Goal: Task Accomplishment & Management: Use online tool/utility

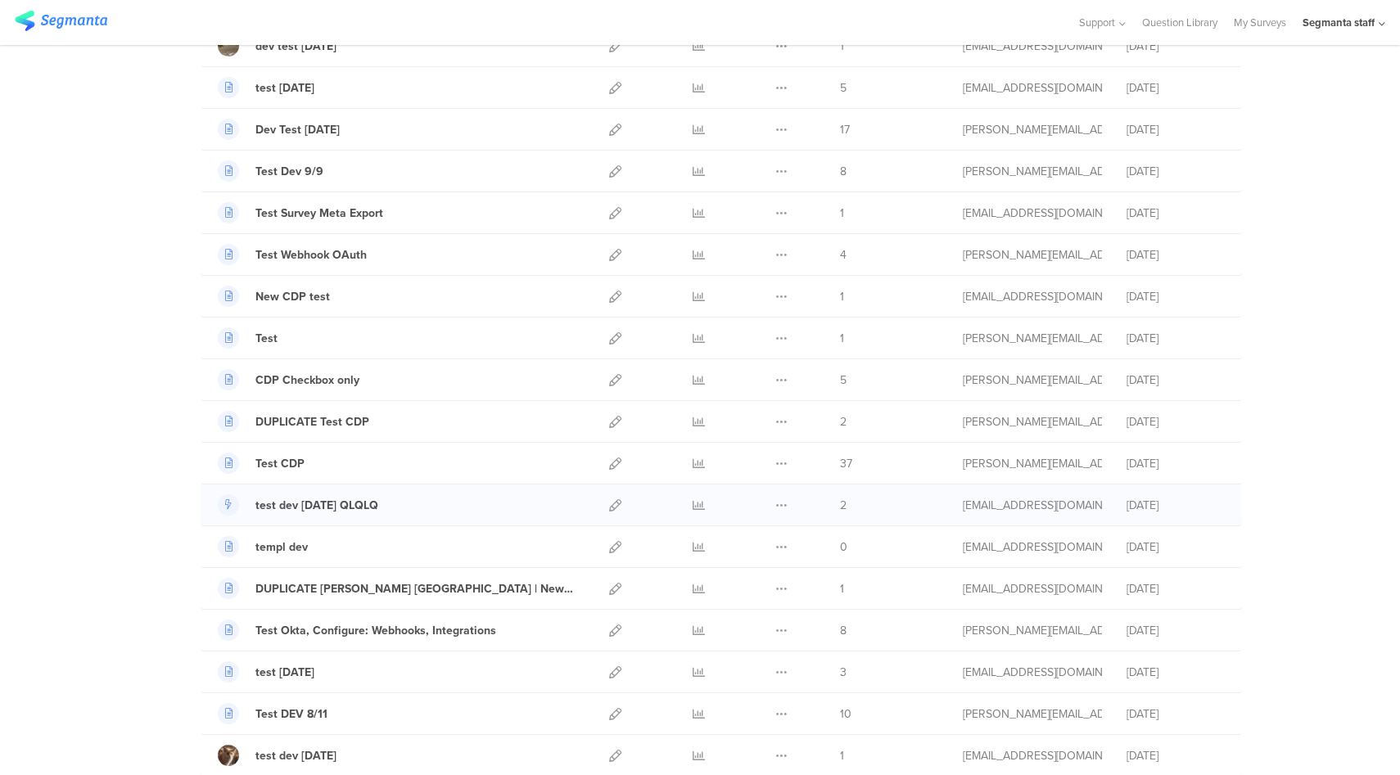
scroll to position [402, 0]
click at [694, 463] on icon at bounding box center [699, 464] width 12 height 12
click at [1354, 19] on div "Segmanta staff" at bounding box center [1339, 23] width 72 height 16
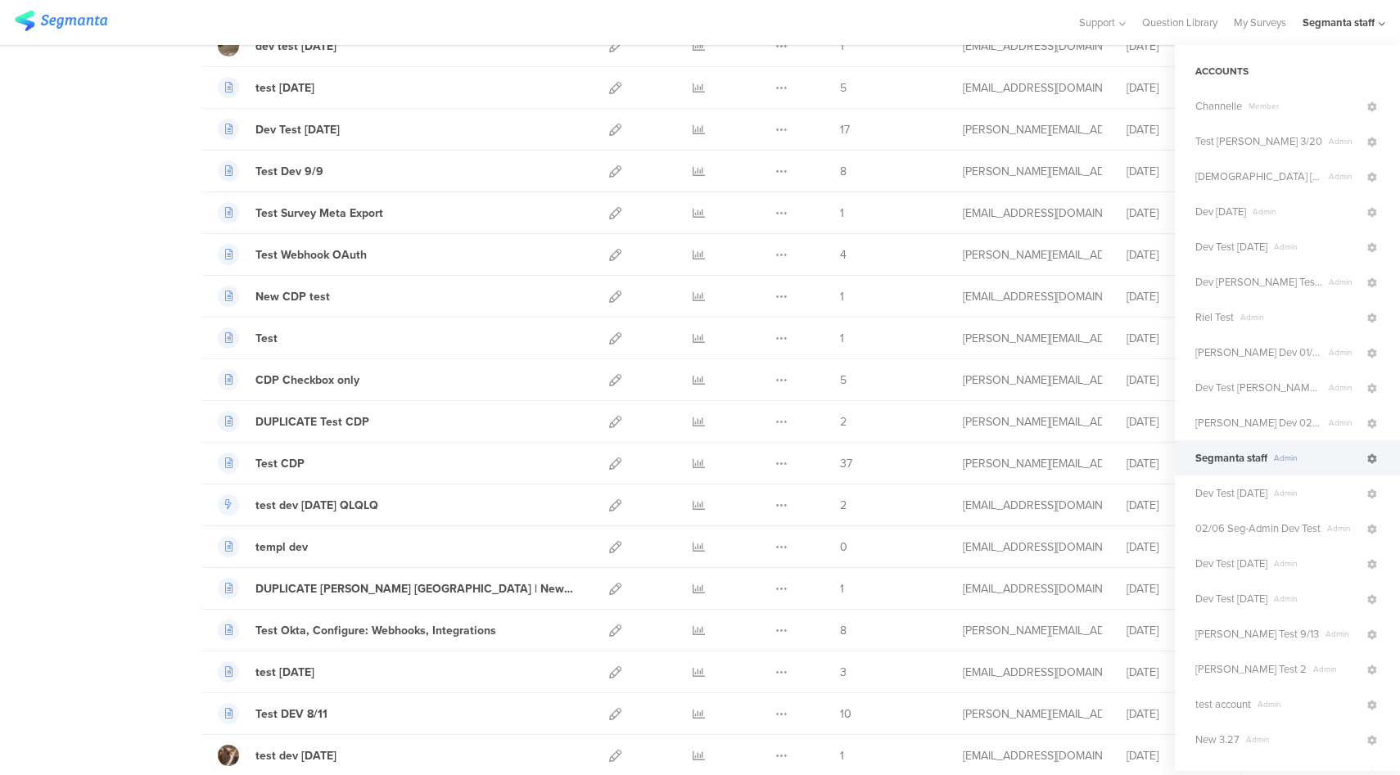
click at [1367, 455] on icon at bounding box center [1372, 459] width 10 height 10
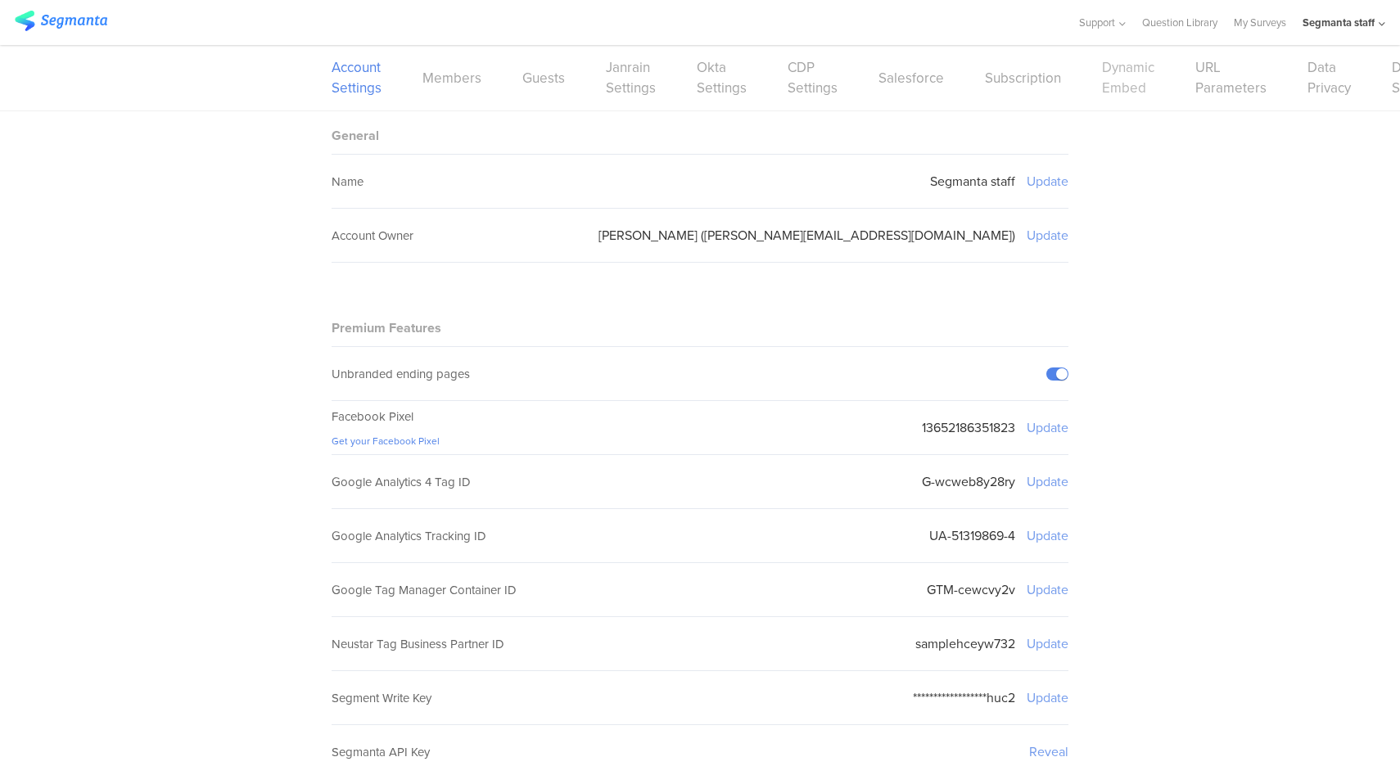
click at [1111, 85] on link "Dynamic Embed" at bounding box center [1128, 77] width 52 height 41
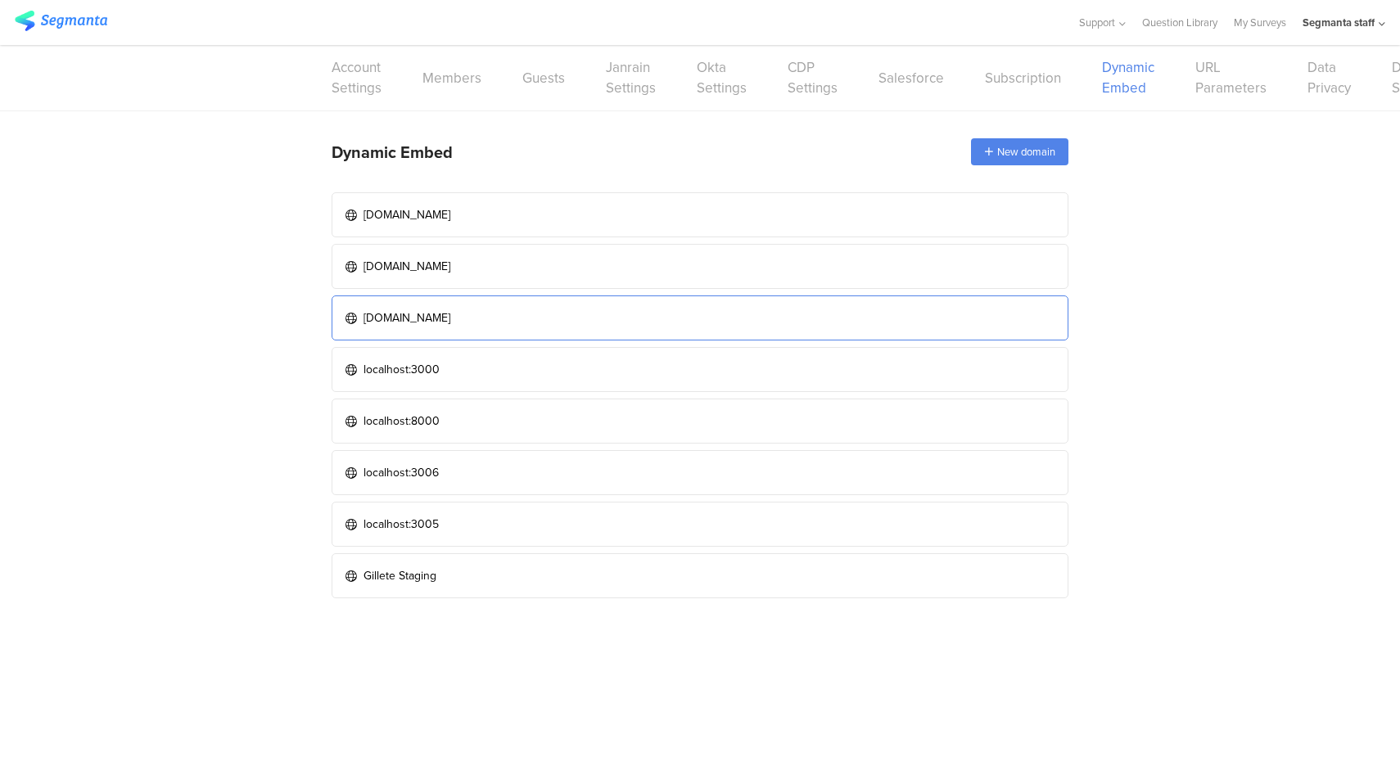
click at [555, 310] on link "[DOMAIN_NAME]" at bounding box center [700, 318] width 737 height 45
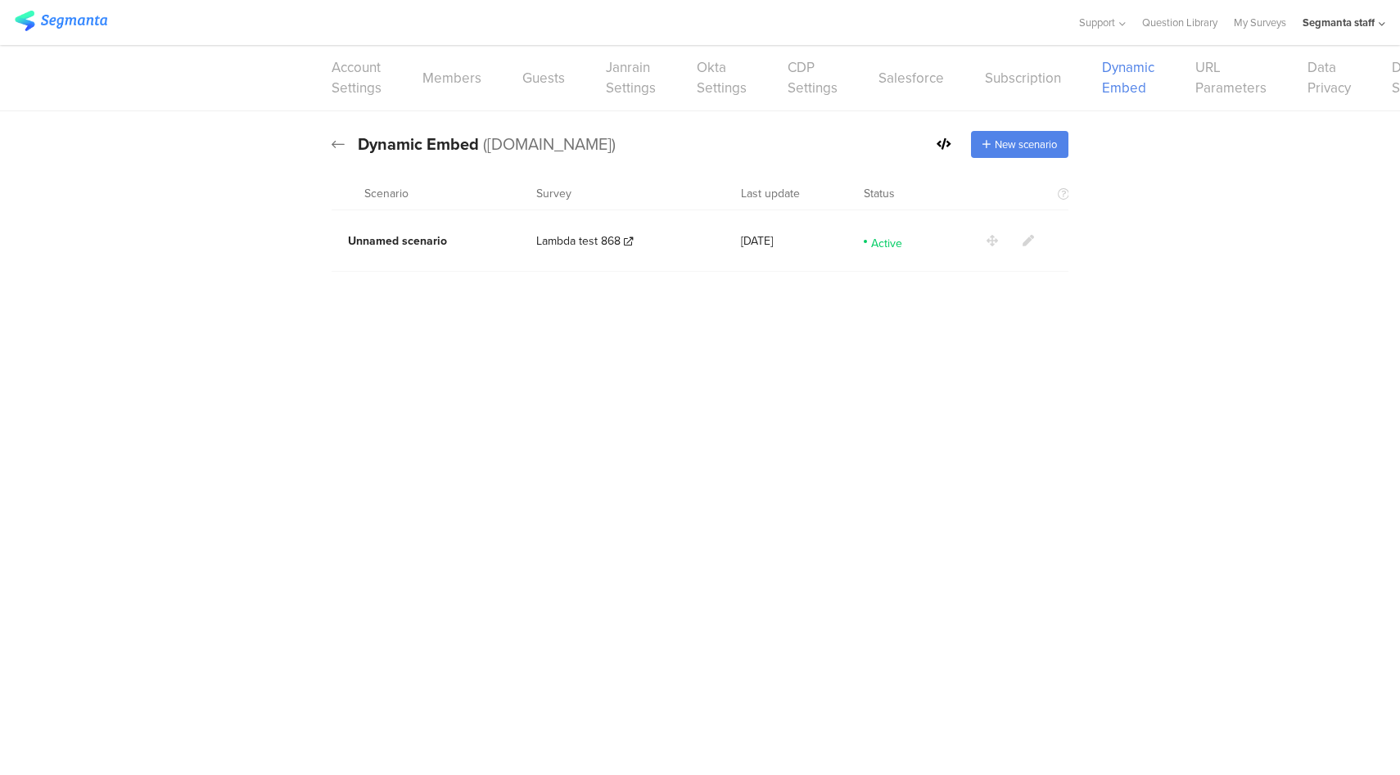
click at [336, 145] on icon at bounding box center [338, 144] width 13 height 15
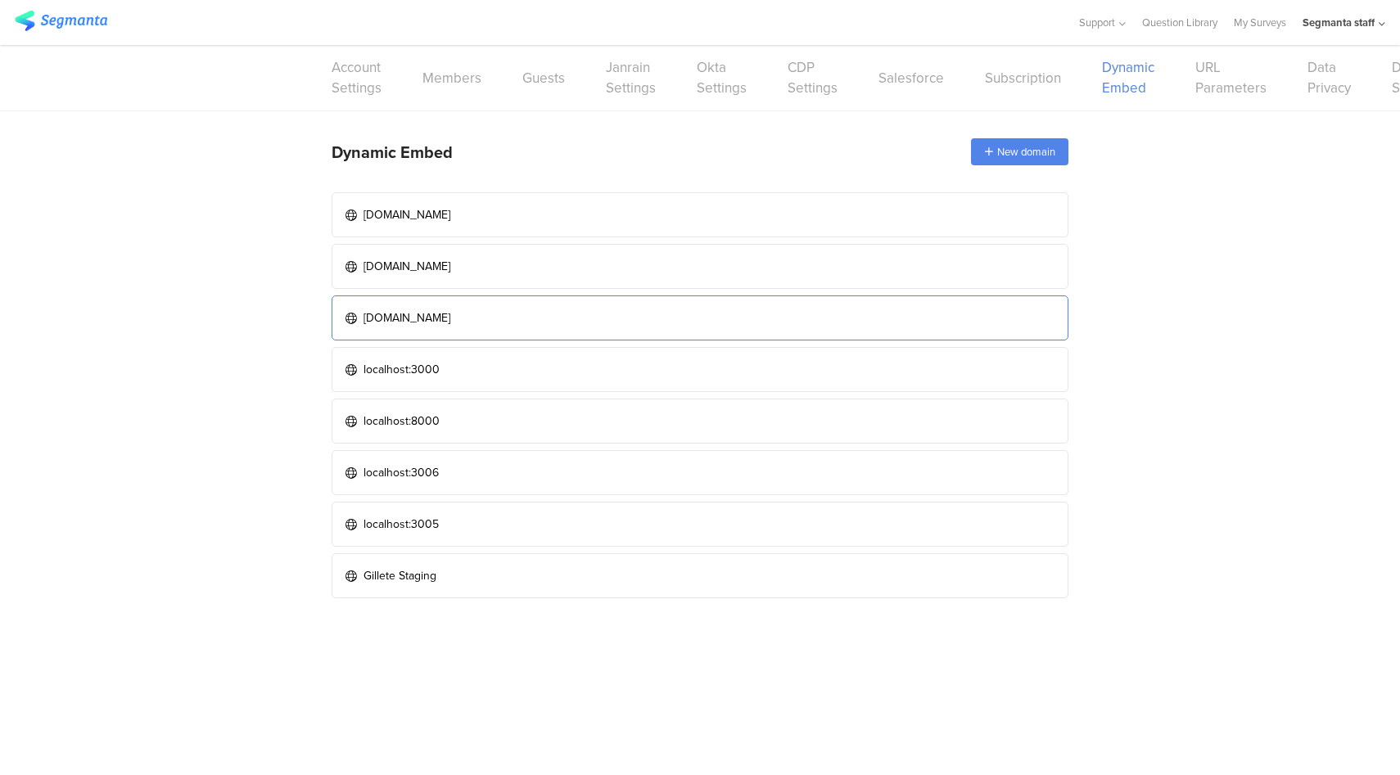
click at [585, 306] on link "[DOMAIN_NAME]" at bounding box center [700, 318] width 737 height 45
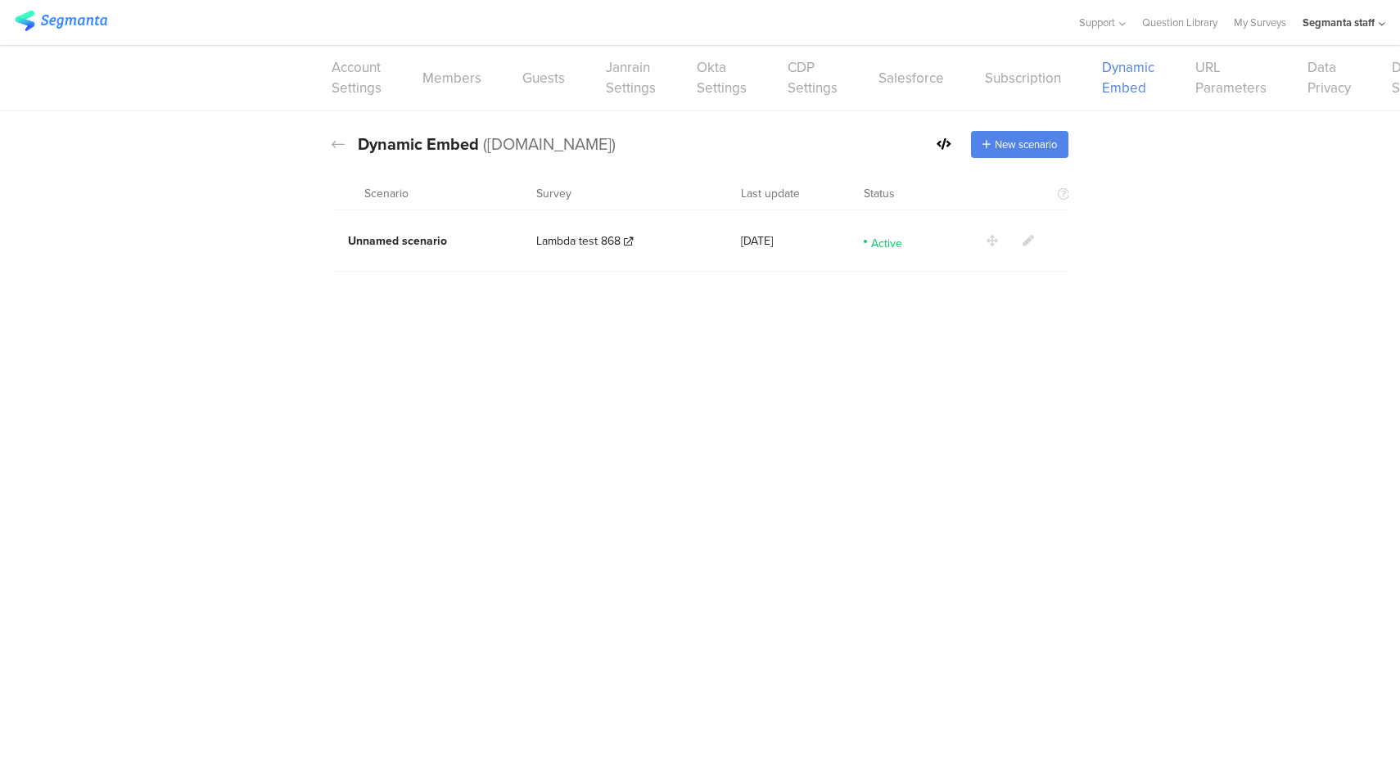
click at [581, 302] on ui-view at bounding box center [700, 531] width 1400 height 487
drag, startPoint x: 617, startPoint y: 287, endPoint x: 668, endPoint y: 296, distance: 51.4
click at [668, 296] on div "Account Settings Members Guests Janrain Settings Okta Settings CDP Settings Sal…" at bounding box center [700, 410] width 1400 height 730
click at [1028, 242] on icon at bounding box center [1028, 240] width 11 height 11
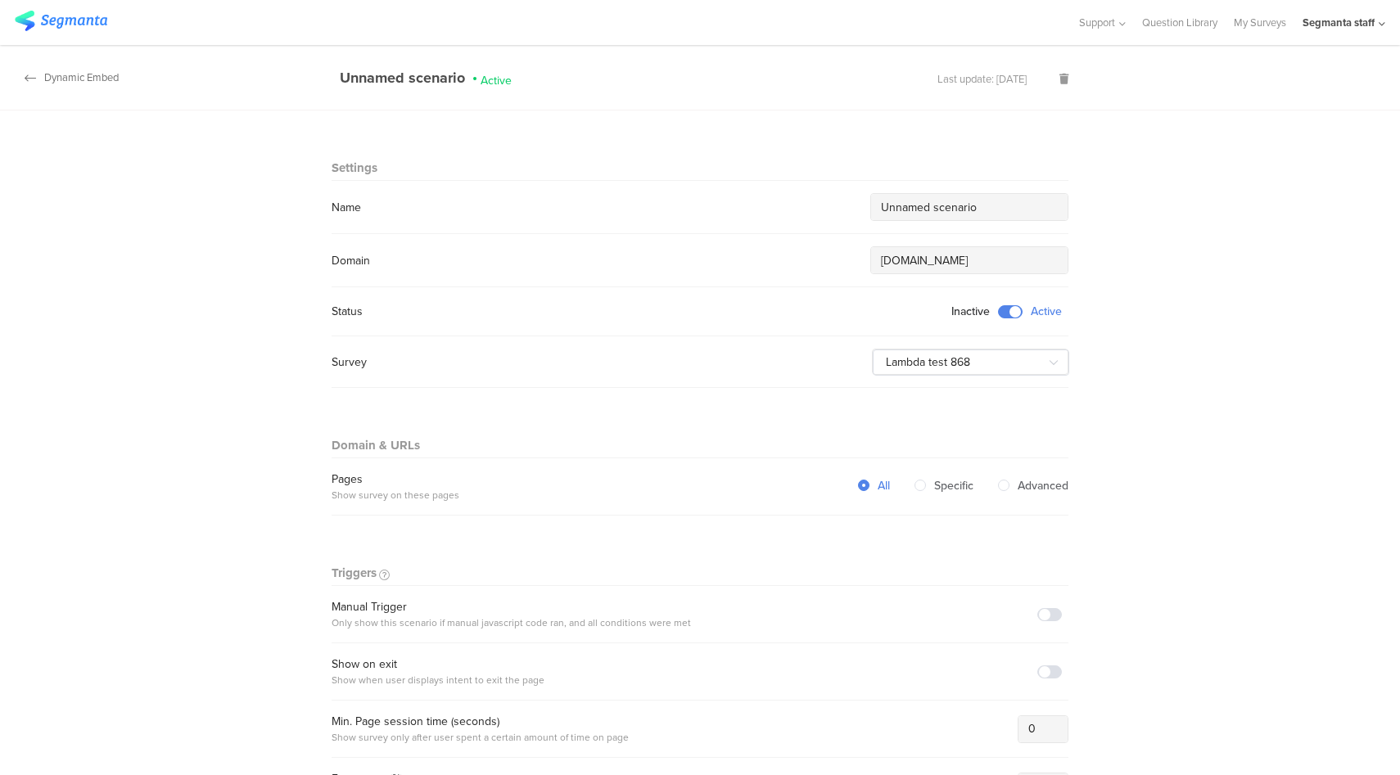
click at [67, 75] on div "Dynamic Embed" at bounding box center [59, 78] width 119 height 16
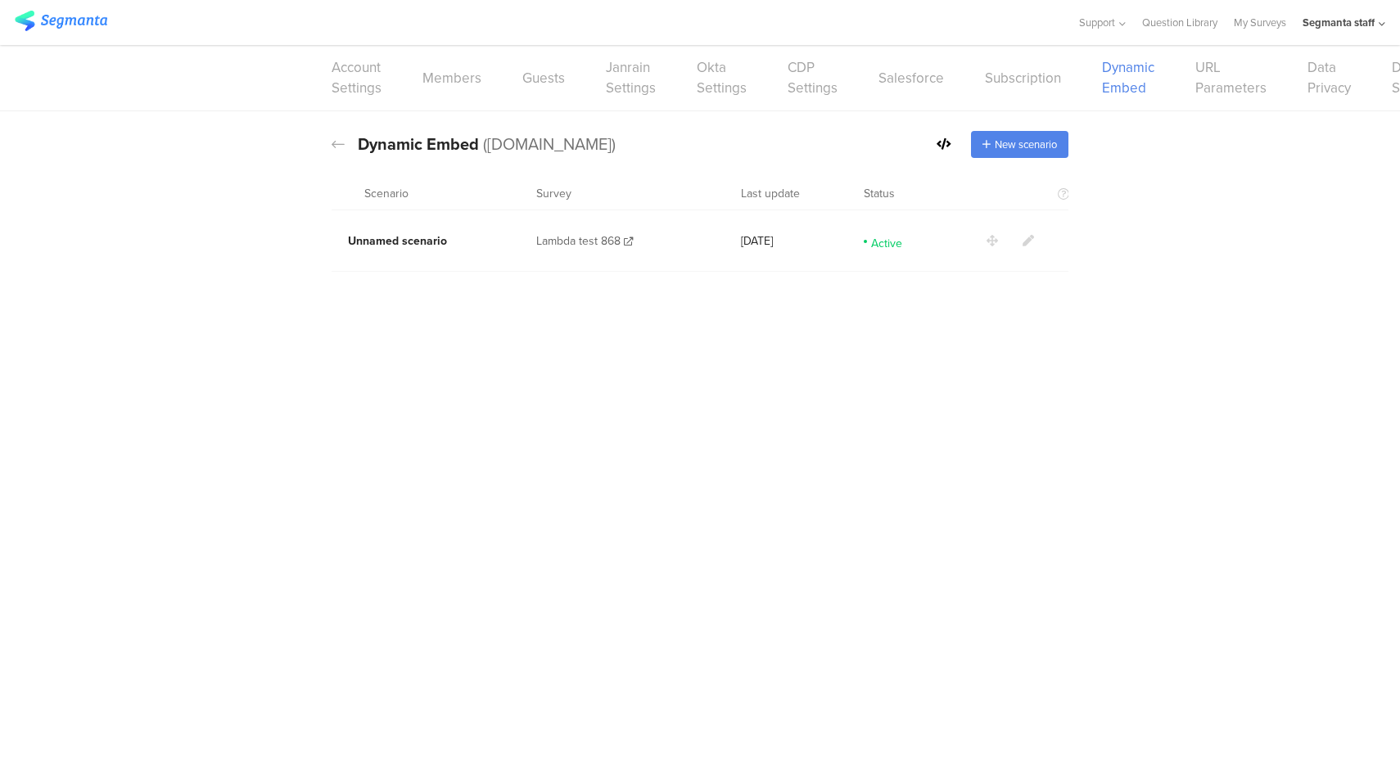
click at [584, 239] on span "Lambda test 868" at bounding box center [578, 241] width 84 height 17
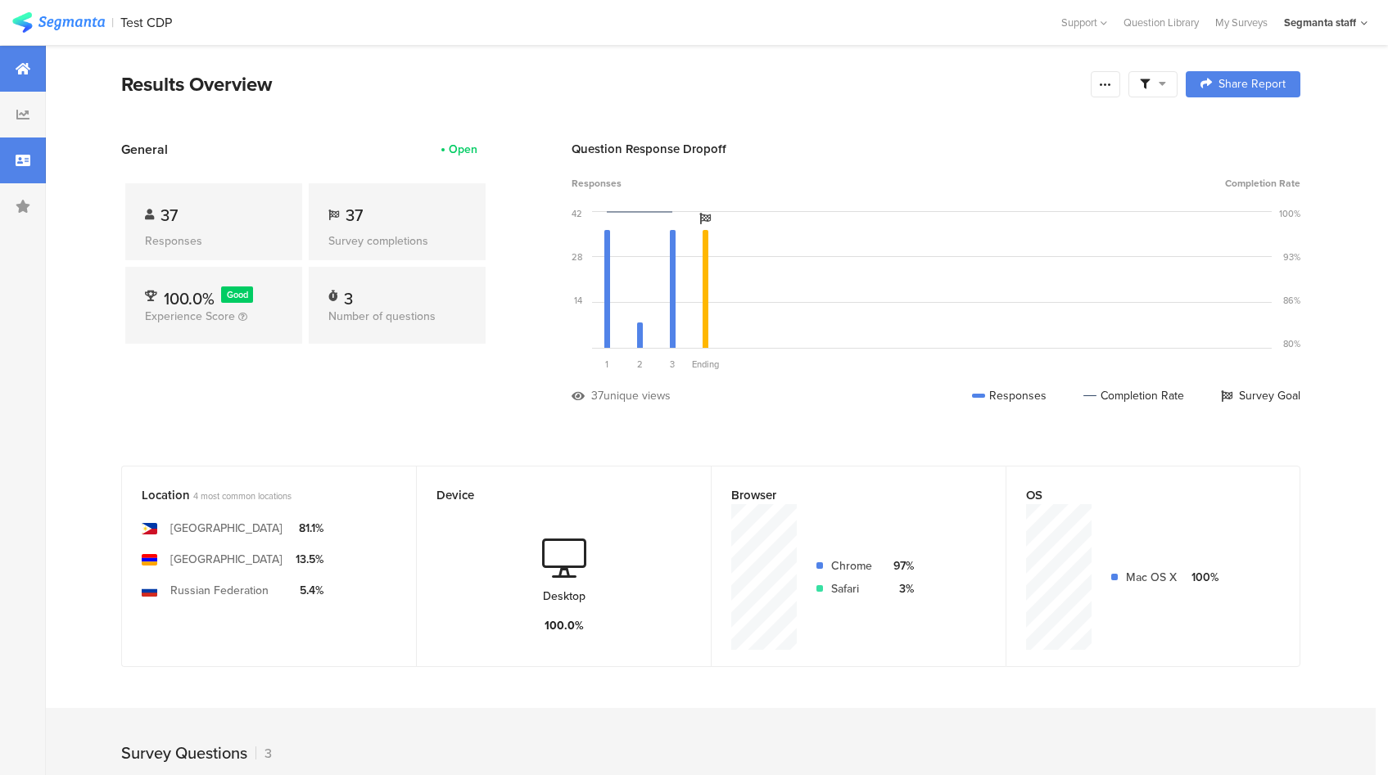
click at [25, 147] on div at bounding box center [23, 161] width 46 height 46
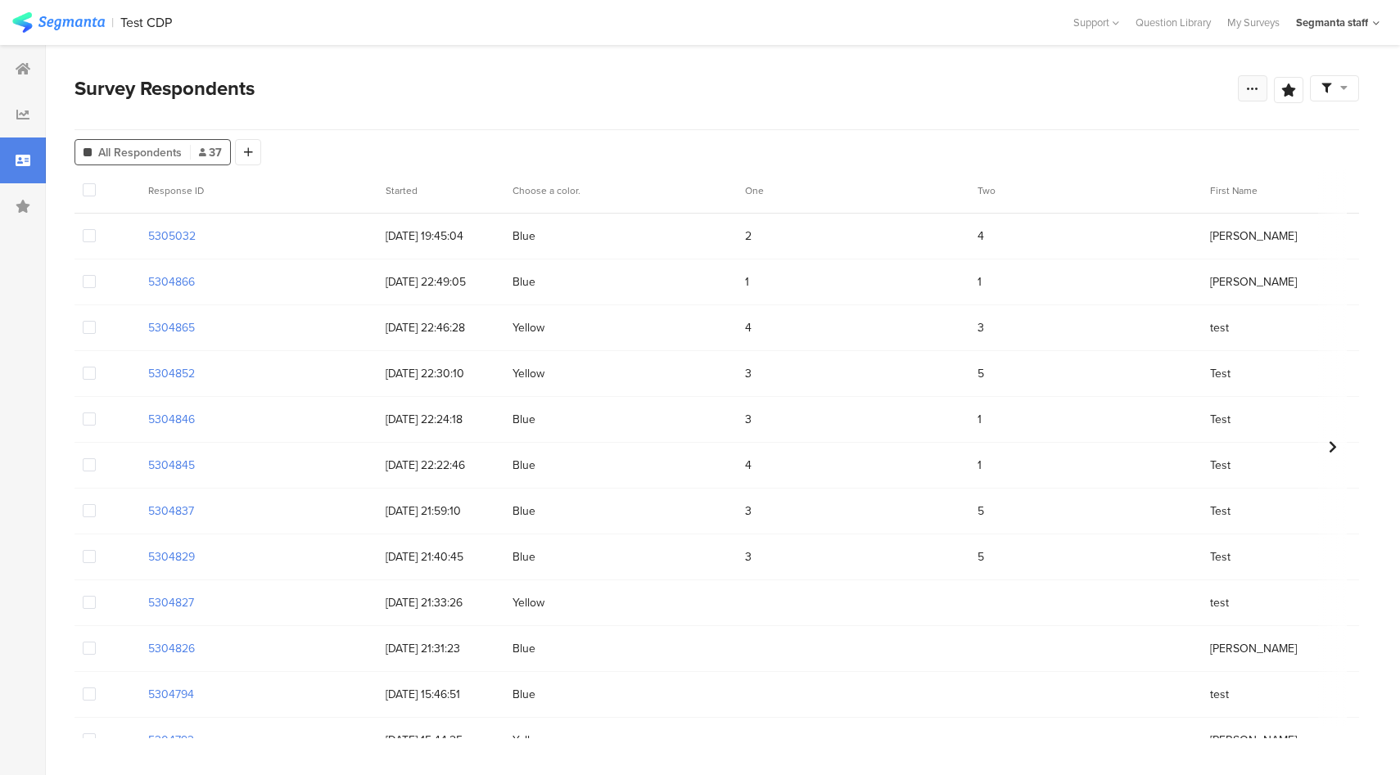
click at [1263, 92] on div at bounding box center [1252, 88] width 29 height 26
click at [1086, 64] on section "Survey Respondents Save Analysis Name Save Cancel Complete Responses Only Edit …" at bounding box center [717, 410] width 1342 height 730
click at [253, 150] on div at bounding box center [248, 152] width 26 height 26
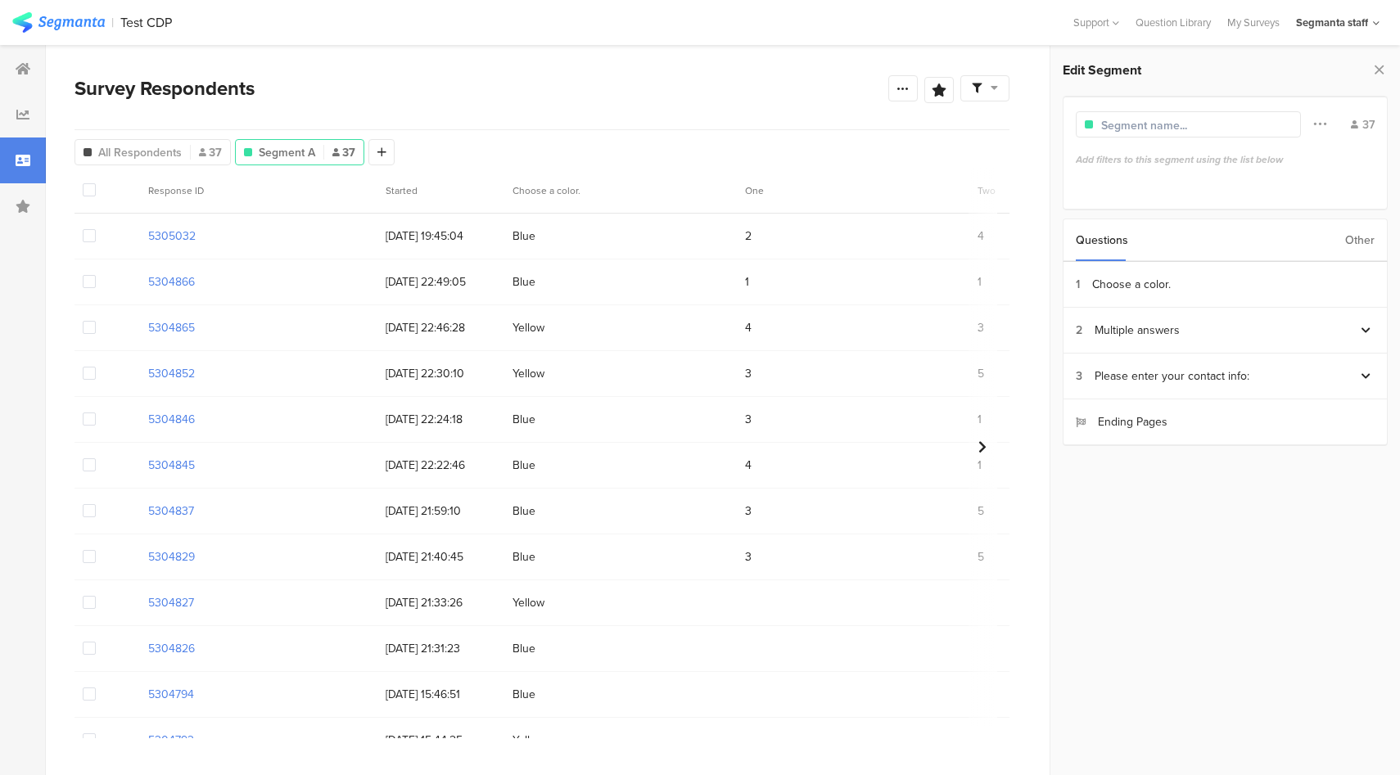
click at [1359, 237] on div "Other" at bounding box center [1359, 240] width 29 height 42
click at [1132, 481] on section "Country" at bounding box center [1226, 468] width 324 height 46
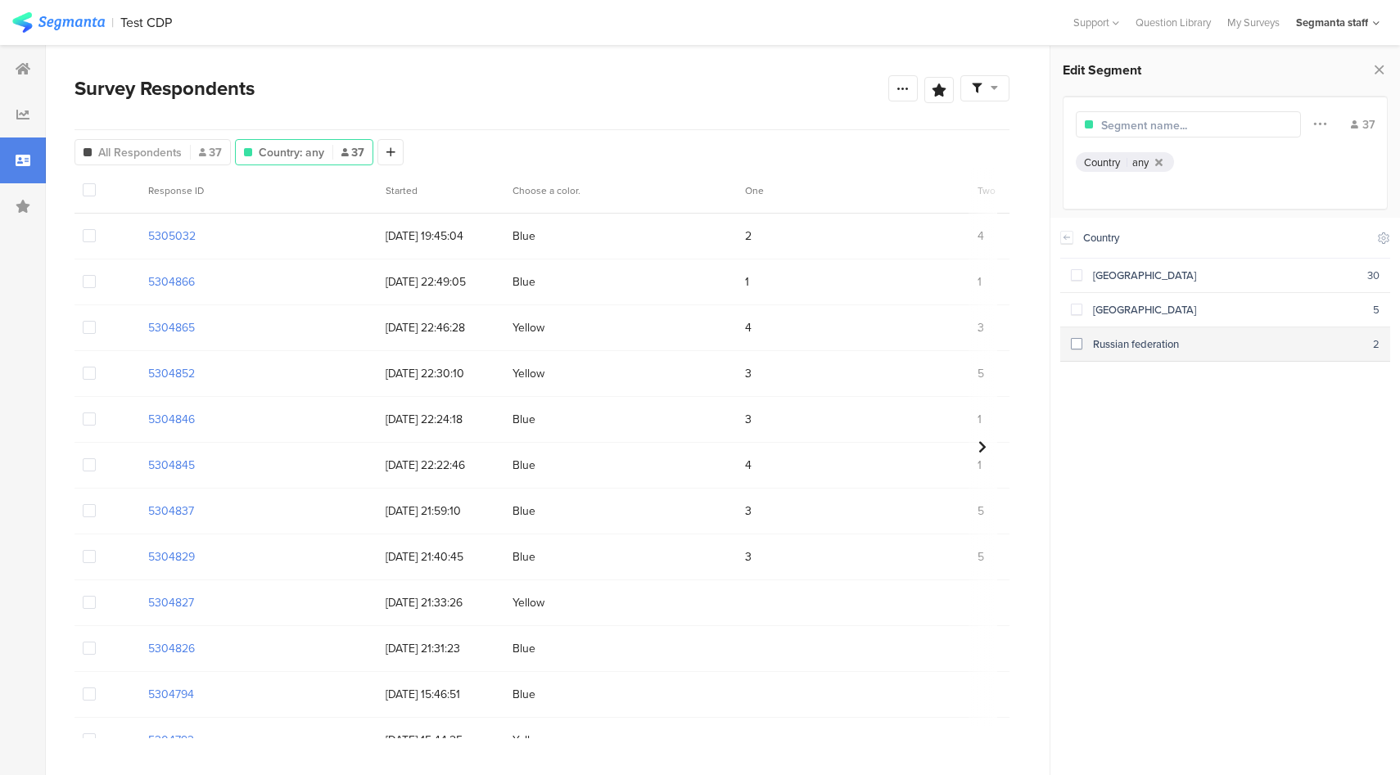
click at [1077, 345] on span at bounding box center [1076, 343] width 11 height 11
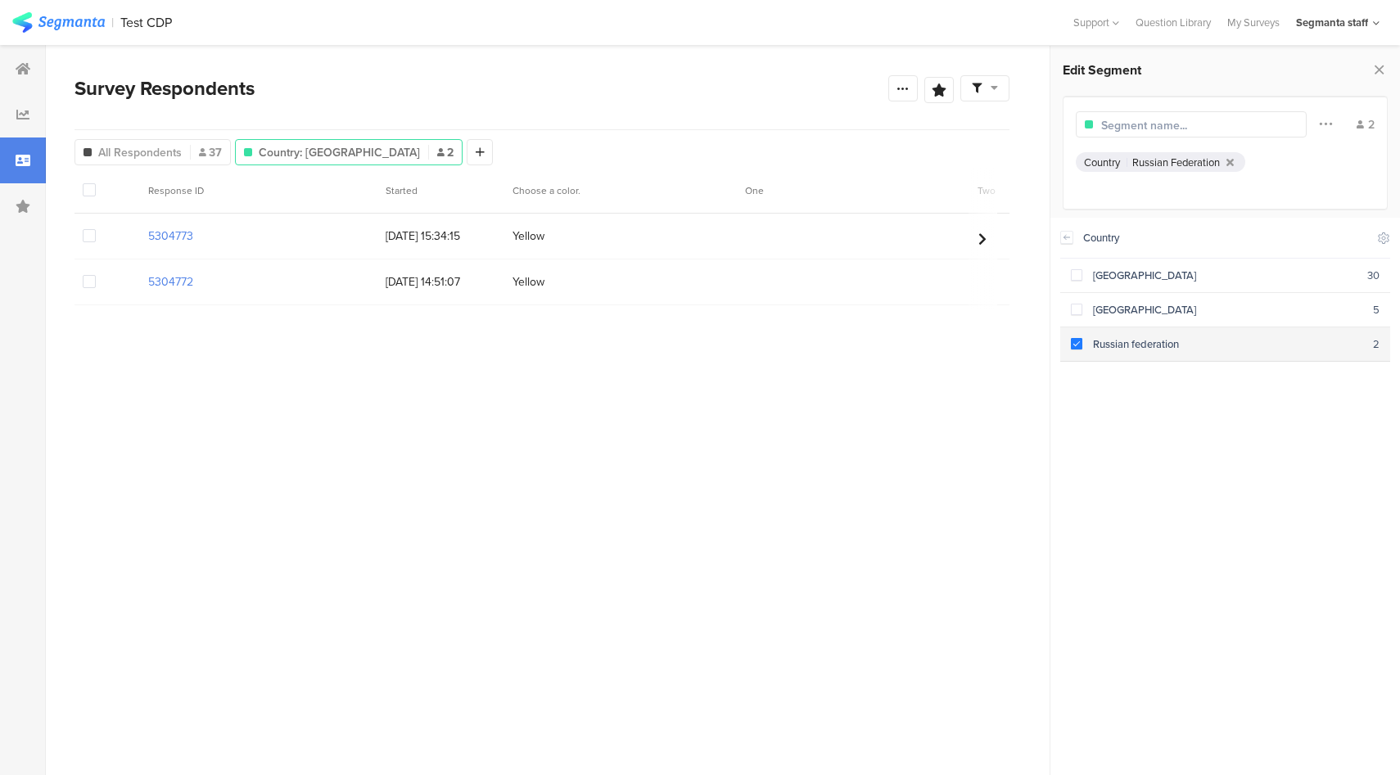
click at [1076, 343] on span at bounding box center [1076, 343] width 11 height 11
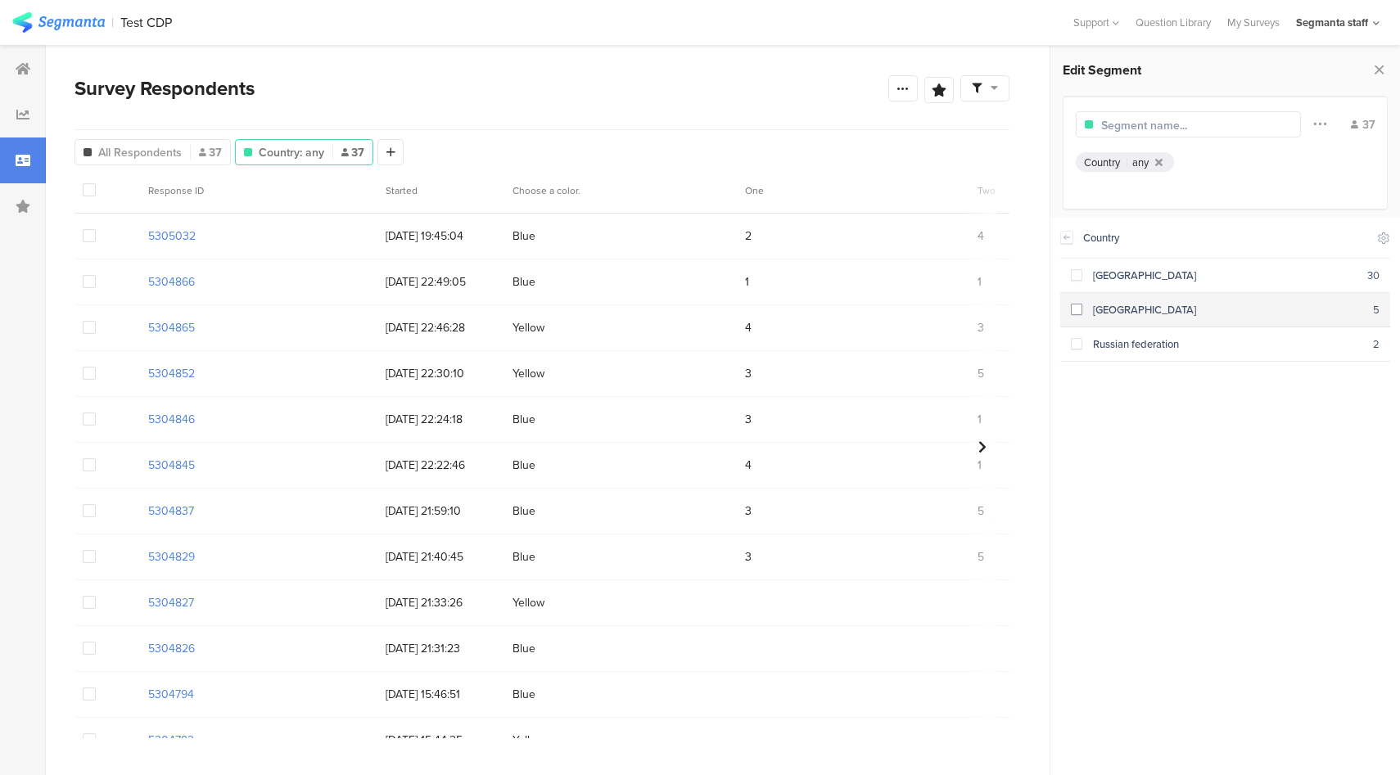
click at [1076, 314] on span at bounding box center [1076, 309] width 11 height 11
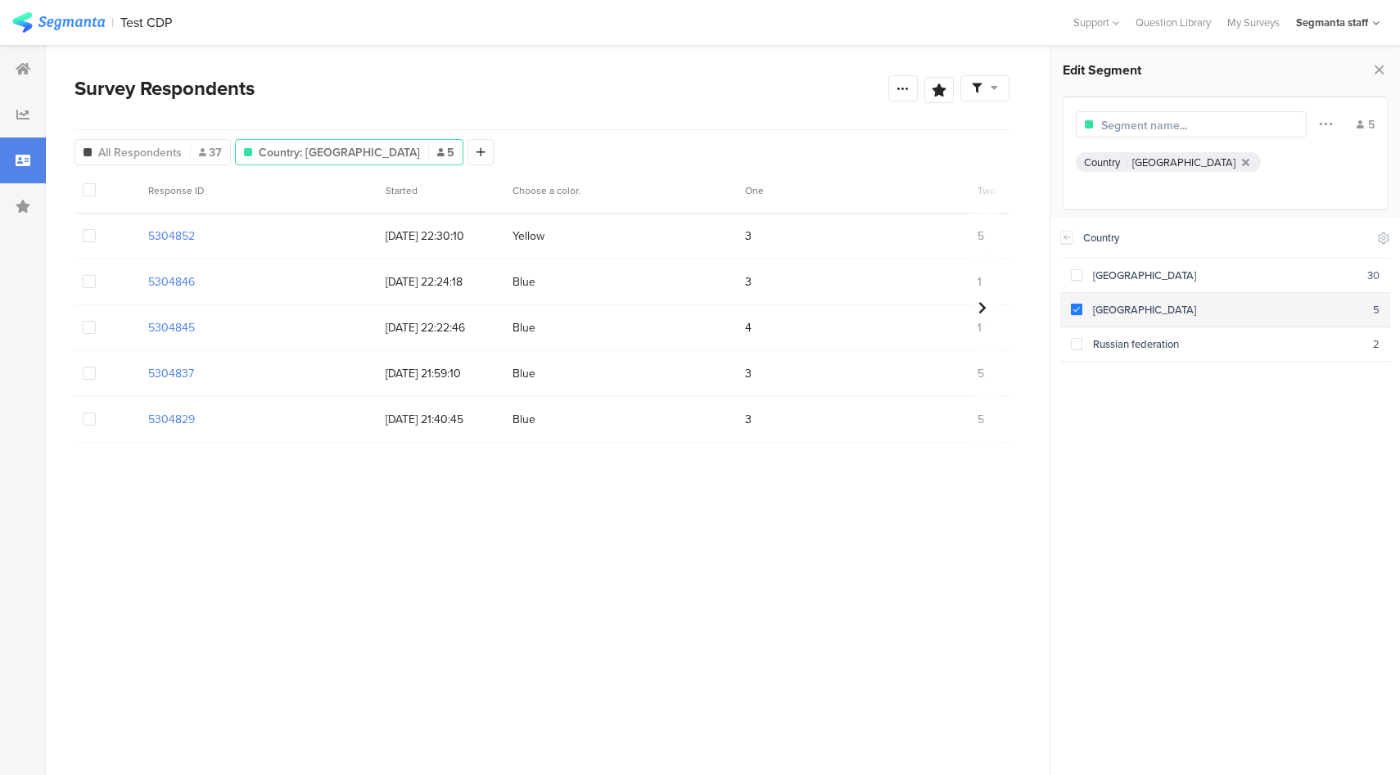
click at [1078, 305] on span at bounding box center [1076, 309] width 11 height 11
click at [1068, 241] on icon at bounding box center [1066, 237] width 11 height 13
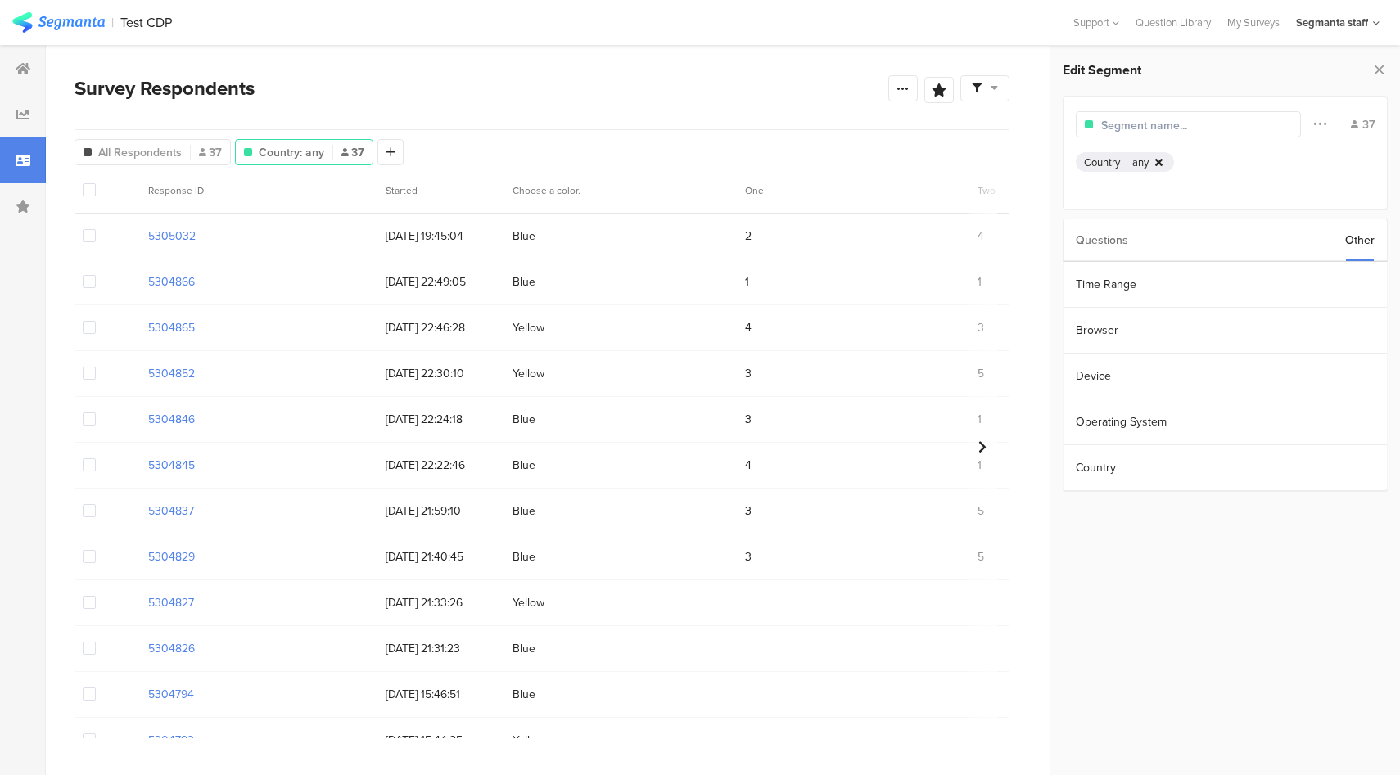
click at [1158, 161] on icon at bounding box center [1158, 162] width 7 height 11
click at [1358, 129] on div "37" at bounding box center [1363, 124] width 24 height 17
click at [1367, 127] on div "37" at bounding box center [1363, 124] width 24 height 17
click at [1379, 70] on icon at bounding box center [1379, 69] width 17 height 23
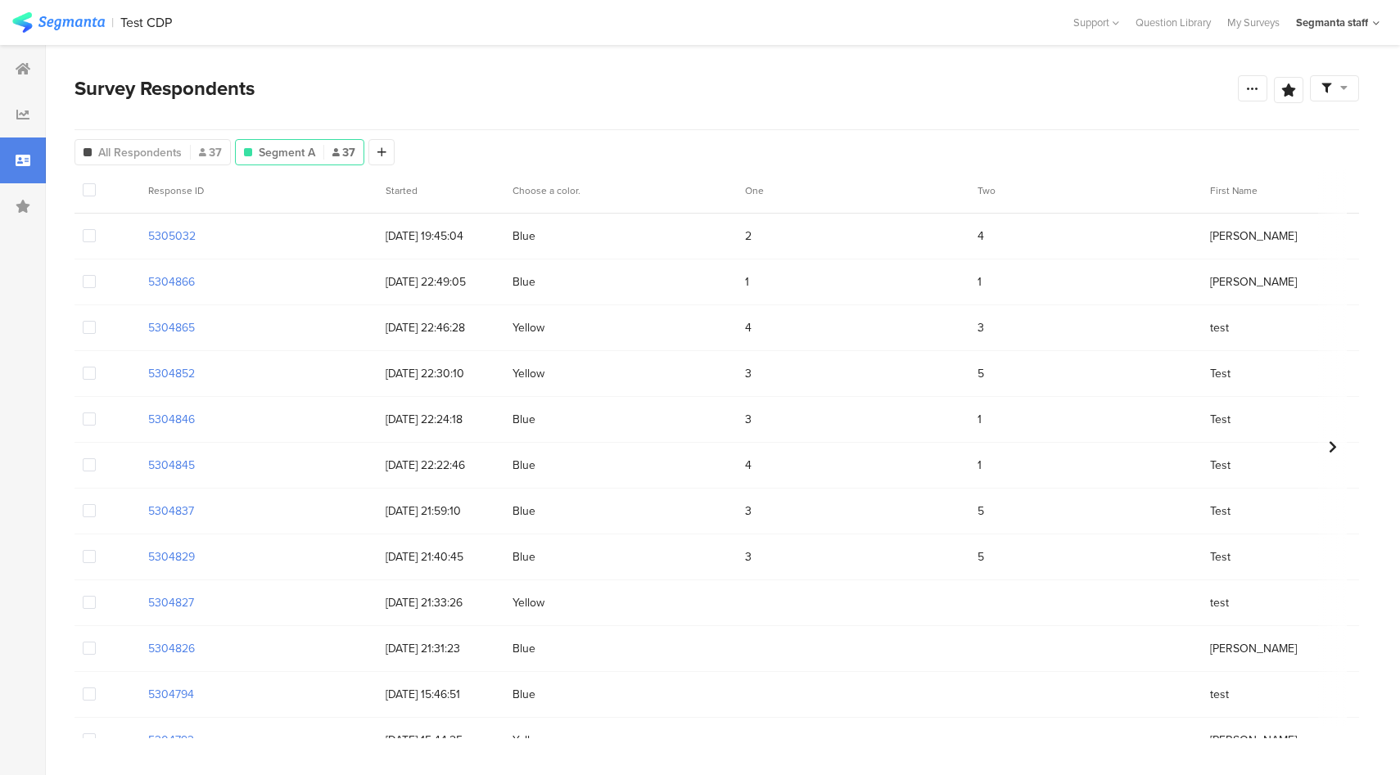
click at [1330, 88] on icon at bounding box center [1326, 89] width 10 height 10
click at [1249, 187] on div "Edit Sample" at bounding box center [1292, 179] width 203 height 44
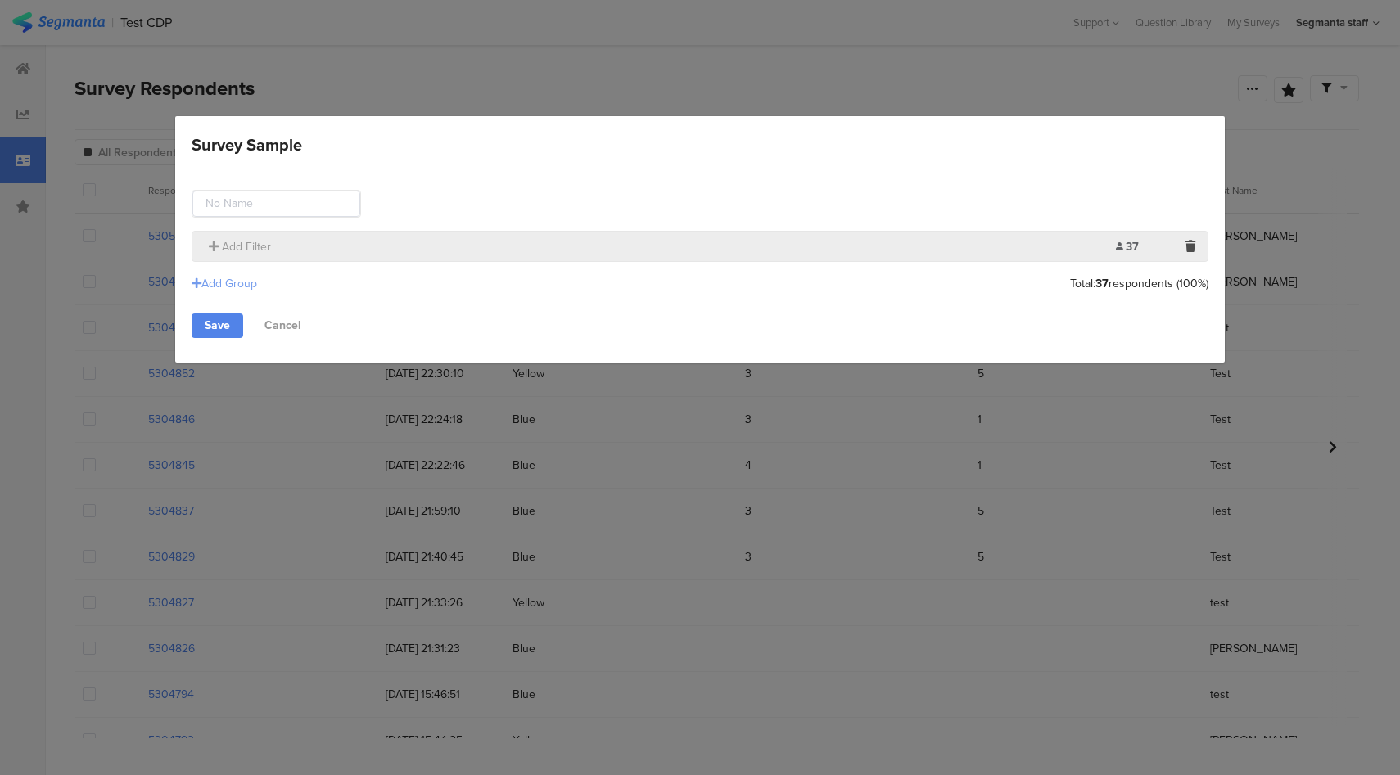
click at [249, 285] on div "Add Group" at bounding box center [225, 283] width 66 height 17
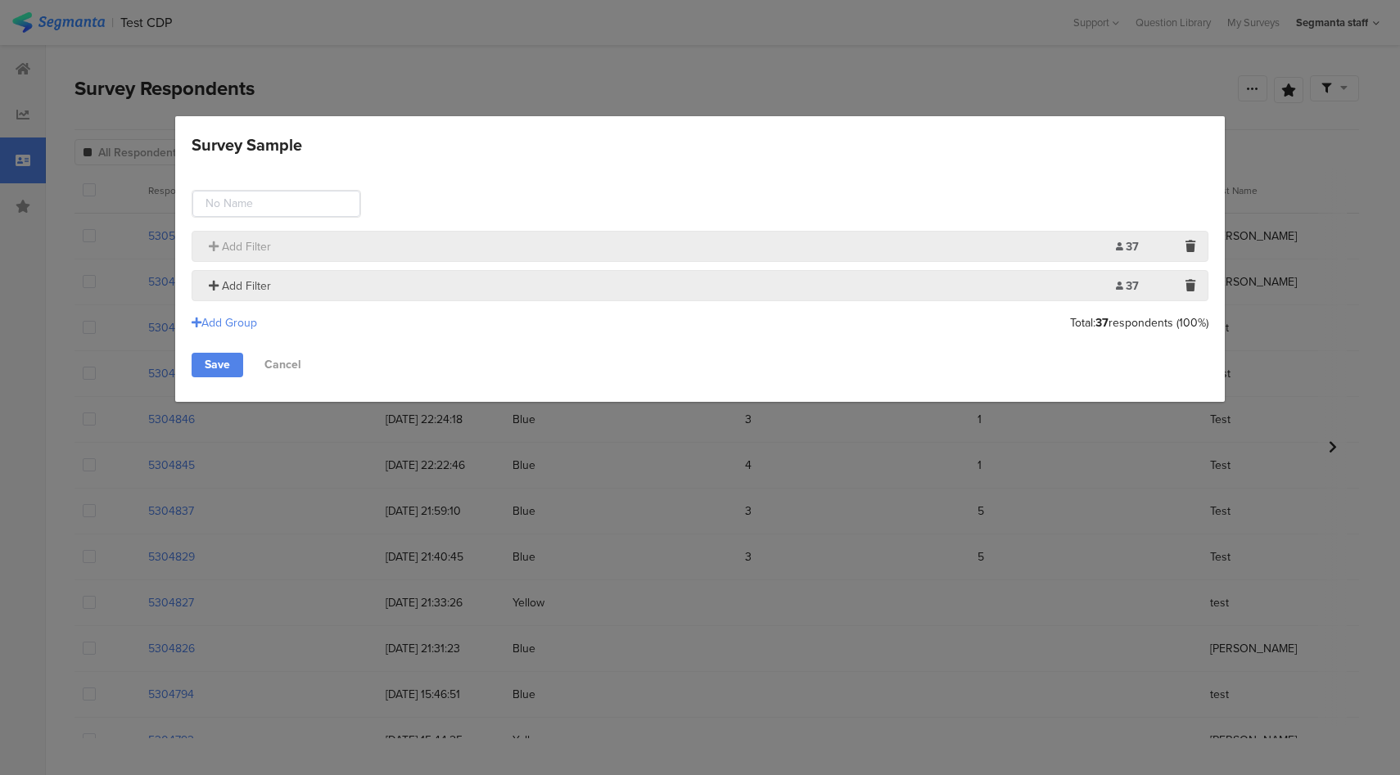
click at [251, 291] on span "Add Filter" at bounding box center [246, 286] width 49 height 17
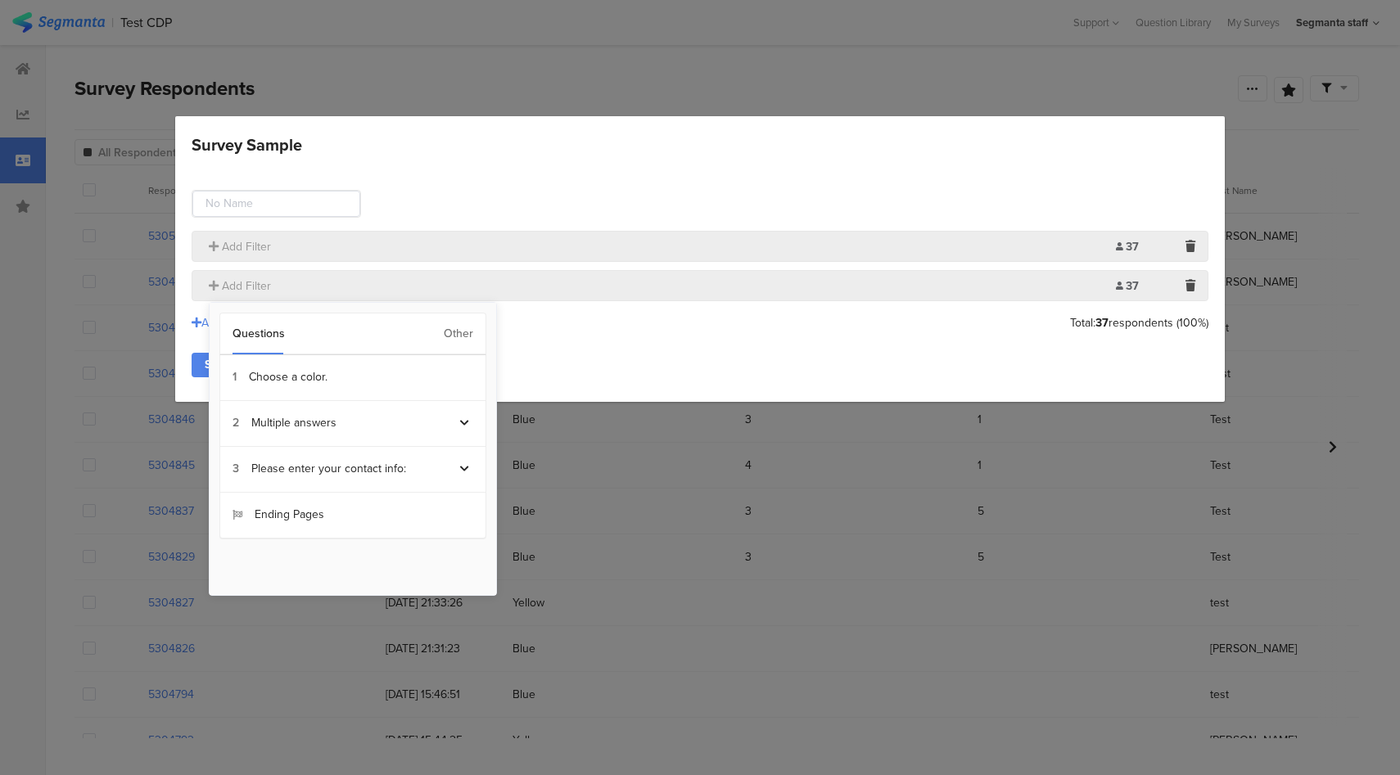
click at [454, 337] on div "Other" at bounding box center [458, 334] width 29 height 41
click at [268, 558] on section "Country" at bounding box center [352, 562] width 265 height 46
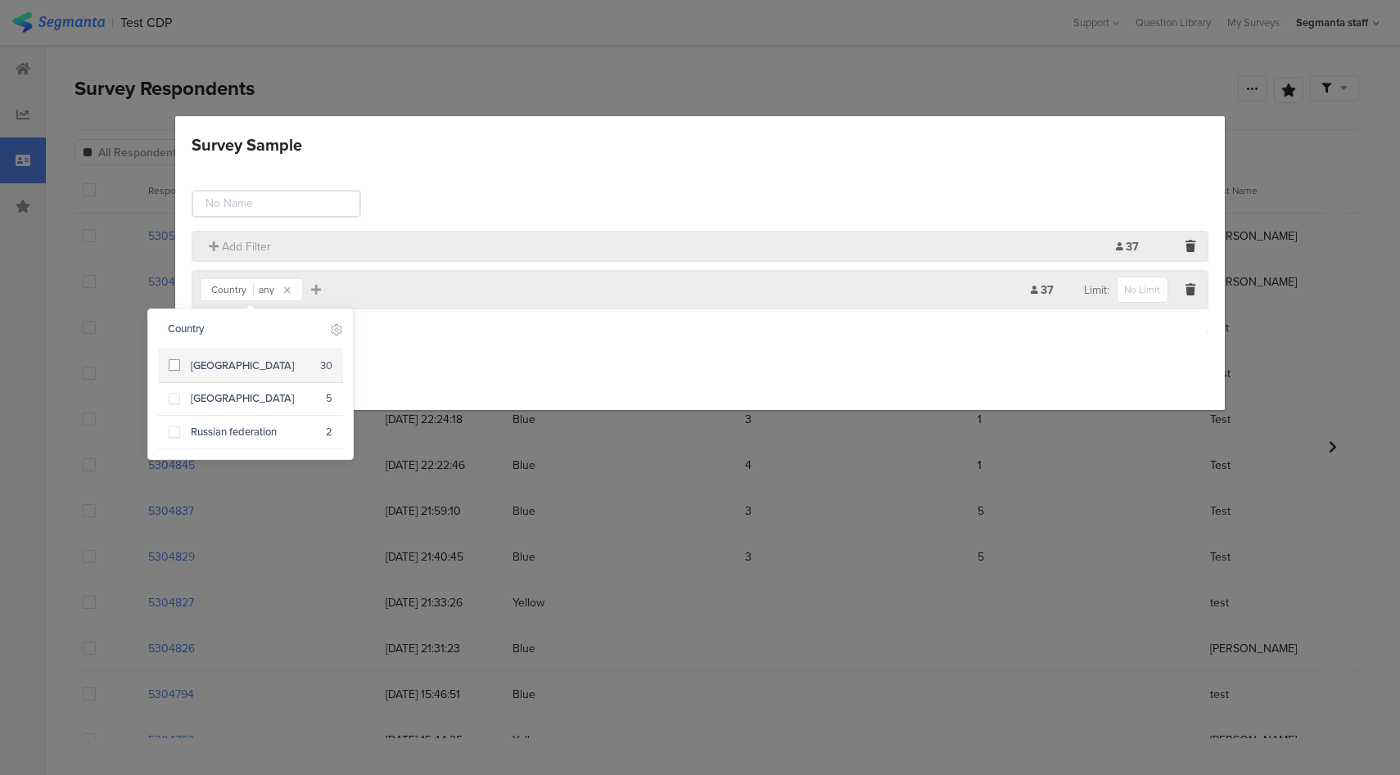
click at [291, 372] on div "Philippines" at bounding box center [250, 366] width 140 height 15
click at [341, 248] on div "Add Filter" at bounding box center [659, 246] width 916 height 17
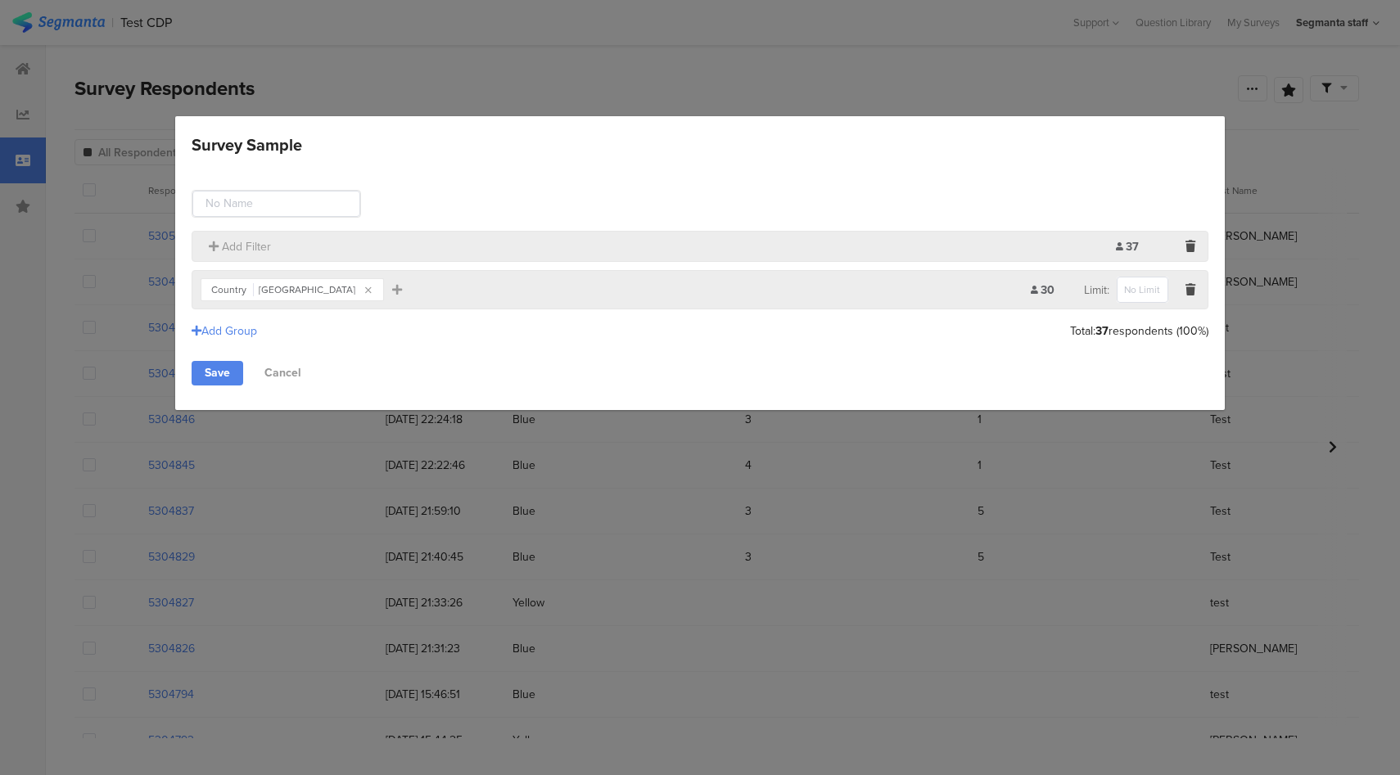
click at [282, 373] on link "Cancel" at bounding box center [282, 373] width 63 height 25
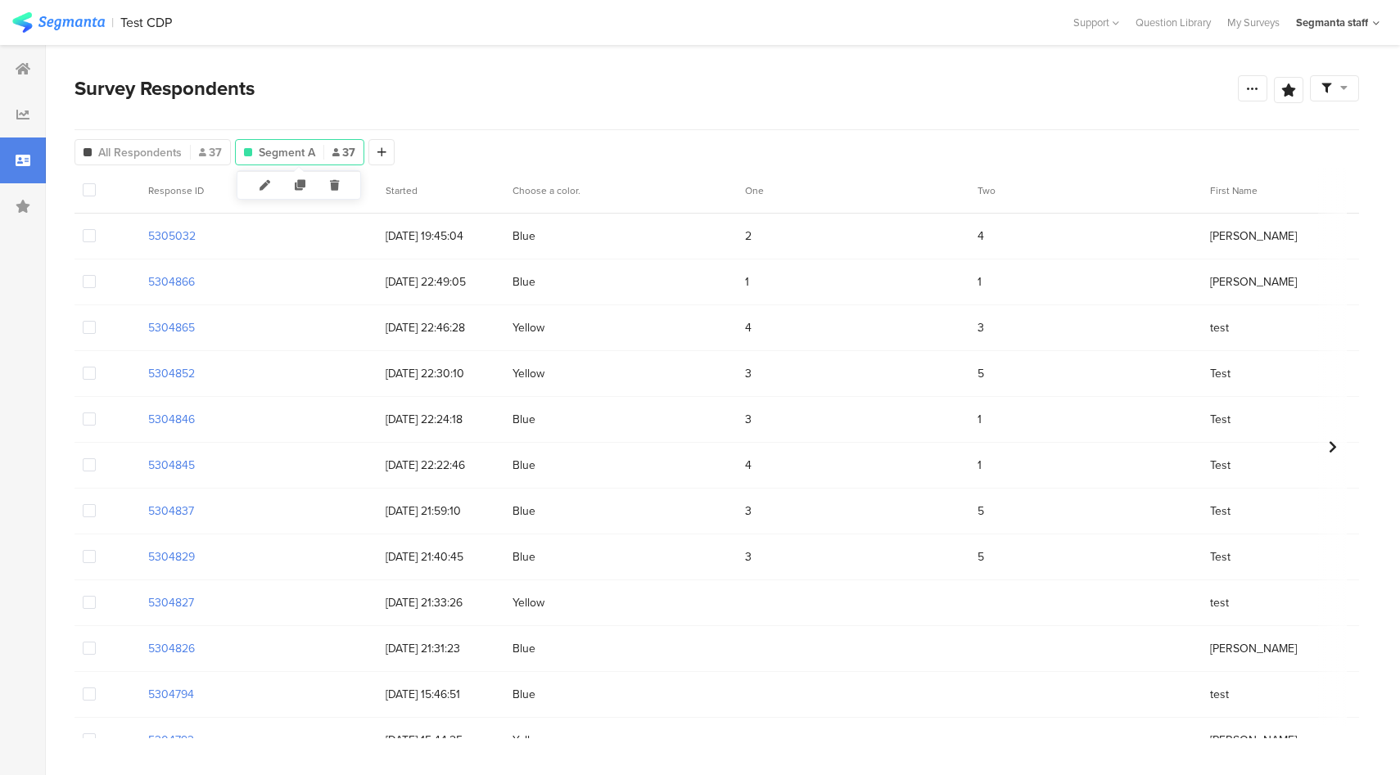
click at [339, 151] on span "37" at bounding box center [343, 152] width 23 height 17
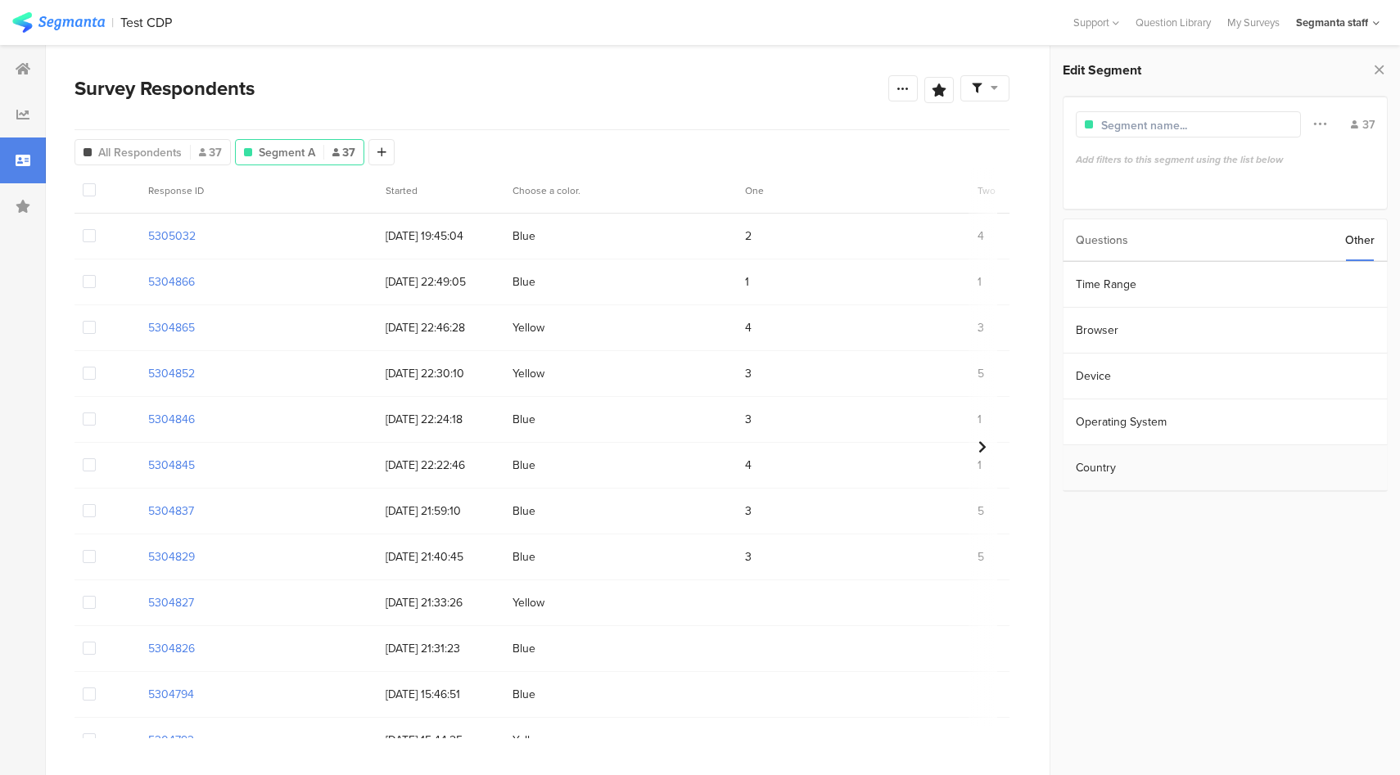
click at [1159, 480] on section "Country" at bounding box center [1226, 468] width 324 height 46
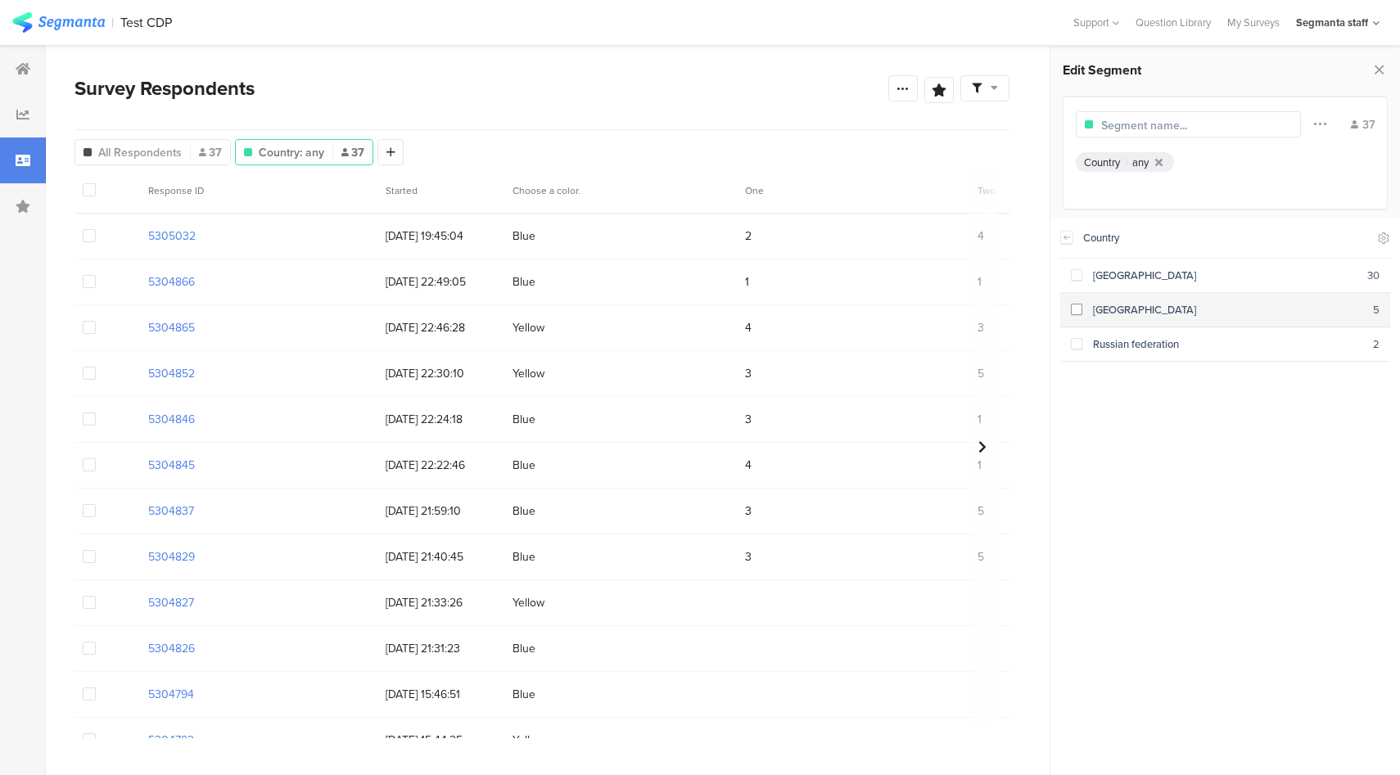
click at [1077, 312] on span at bounding box center [1076, 309] width 11 height 11
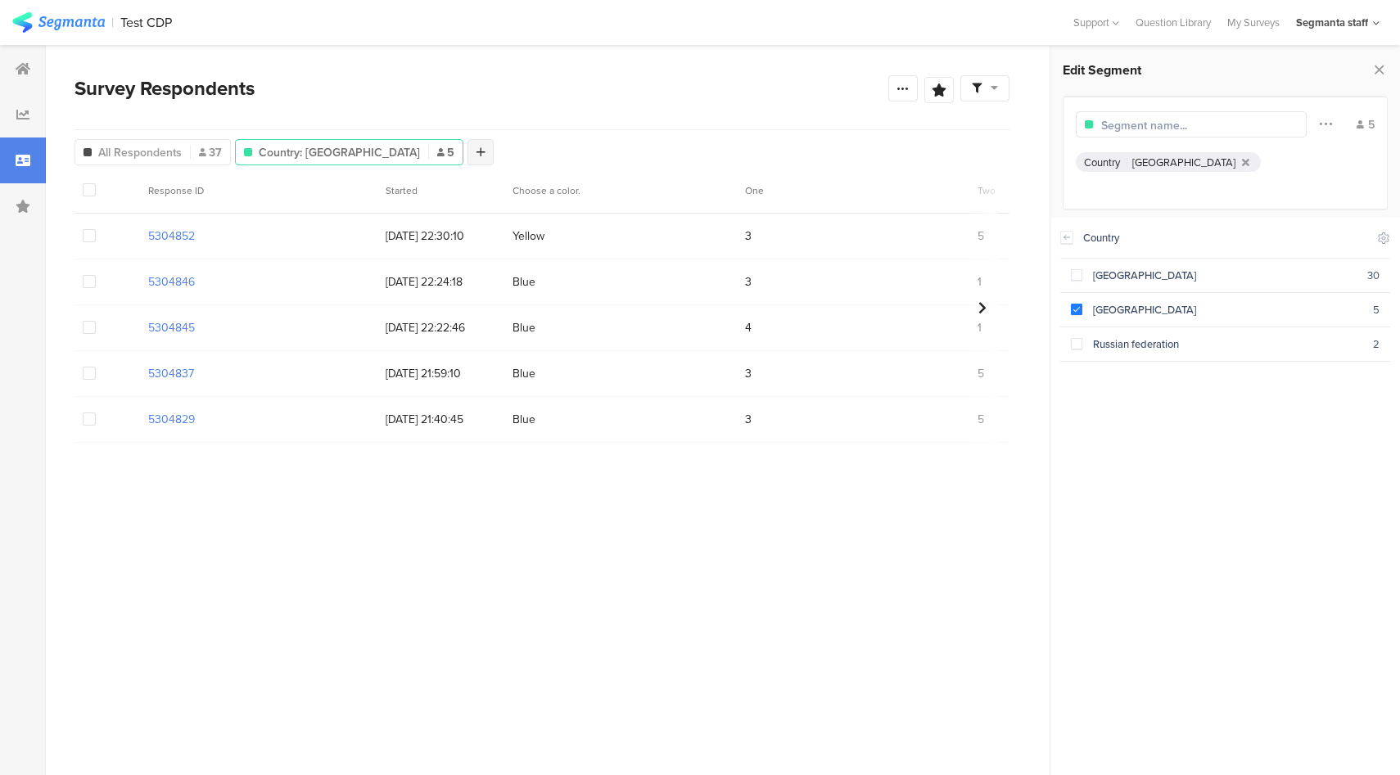
click at [477, 151] on icon at bounding box center [481, 152] width 9 height 11
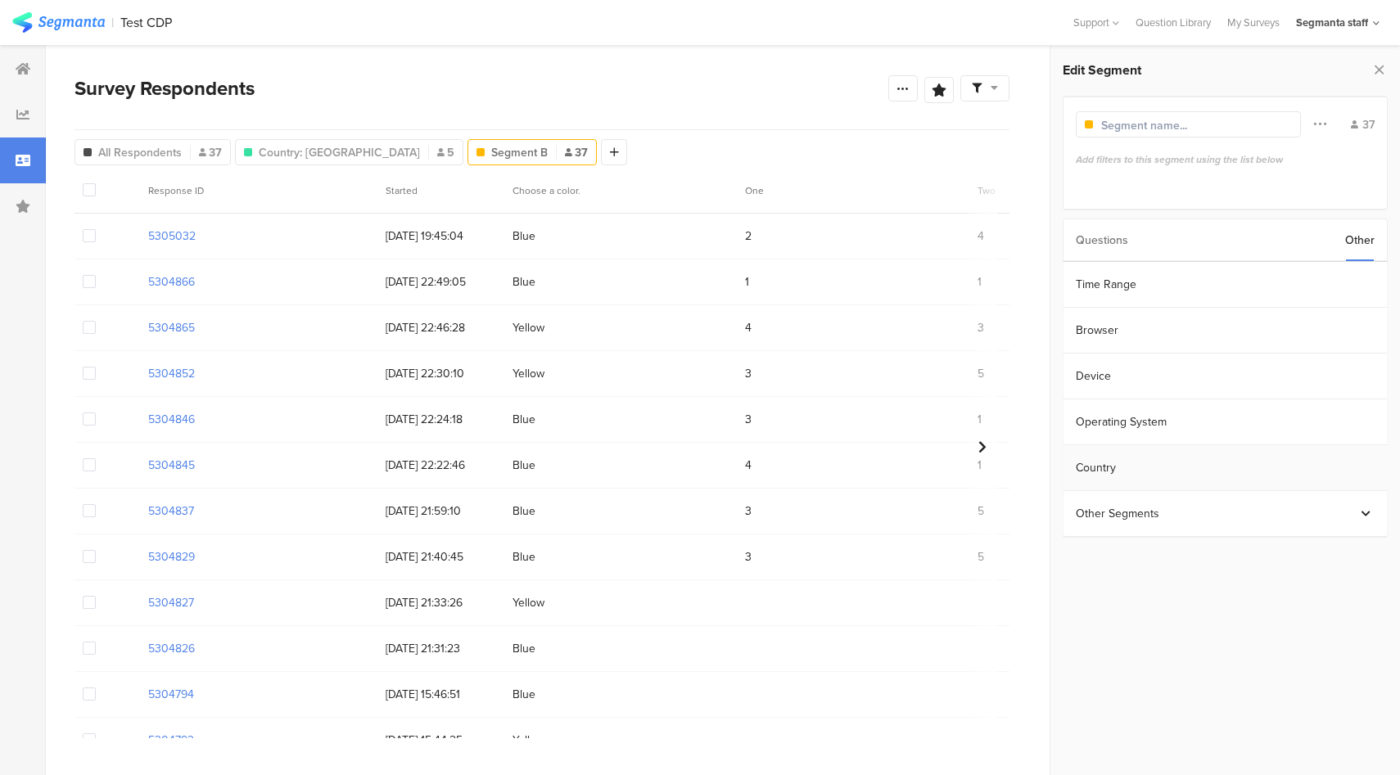
click at [1146, 464] on section "Country" at bounding box center [1226, 468] width 324 height 46
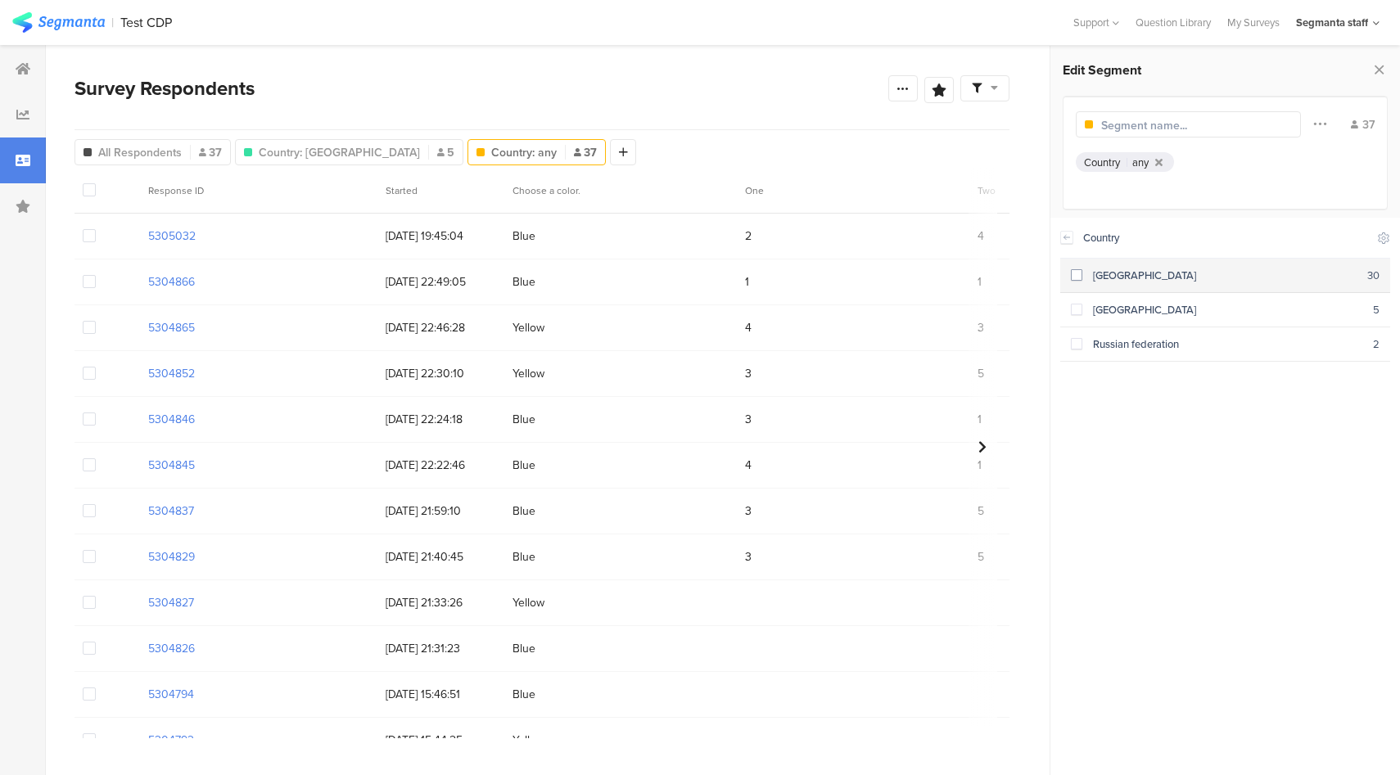
click at [1145, 277] on div "Philippines" at bounding box center [1225, 276] width 286 height 16
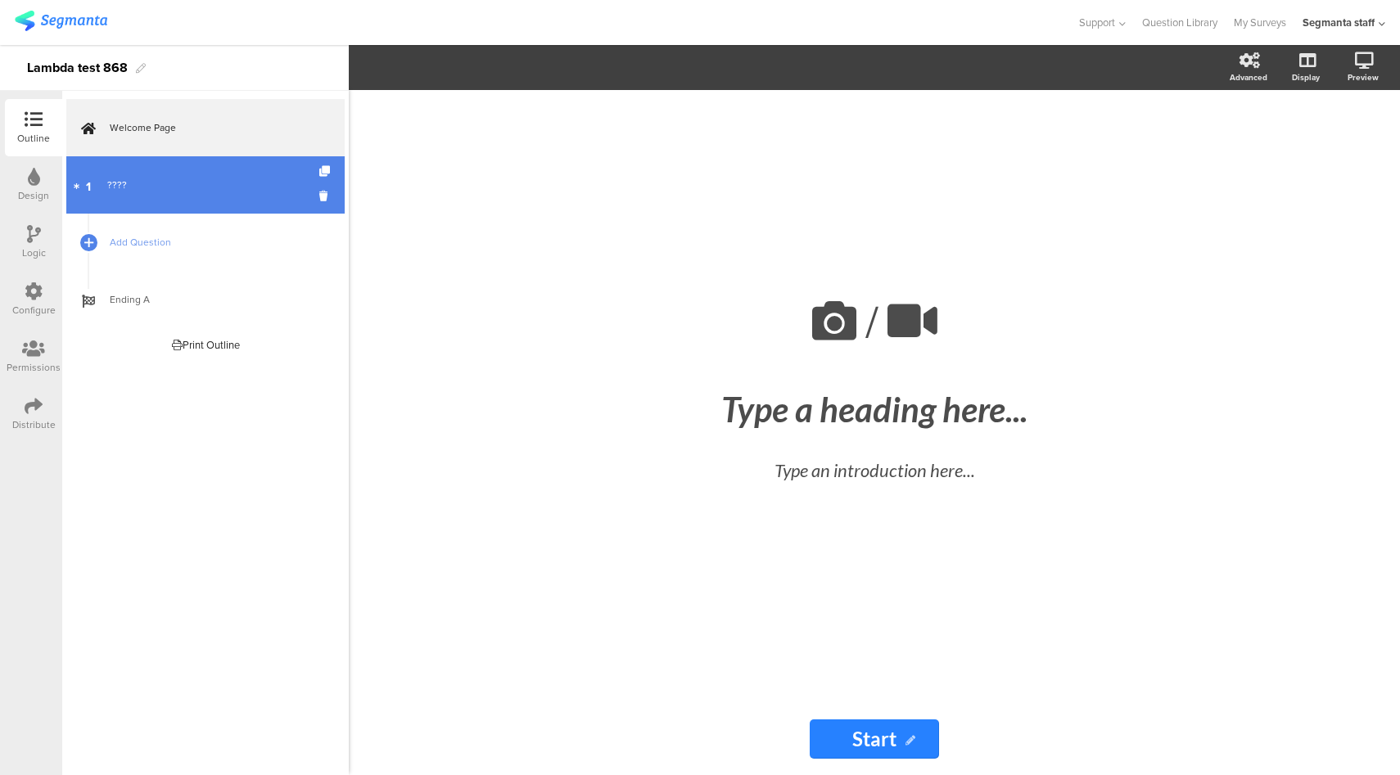
click at [212, 197] on link "1 ????" at bounding box center [205, 184] width 278 height 57
